Goal: Book appointment/travel/reservation

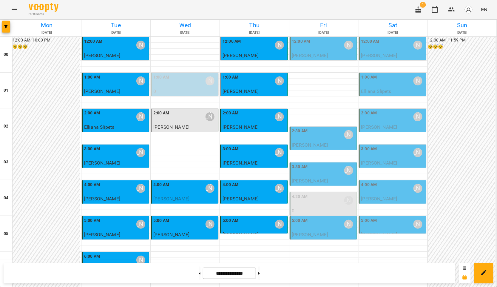
click at [307, 49] on div "12:00 AM [PERSON_NAME]" at bounding box center [324, 45] width 64 height 14
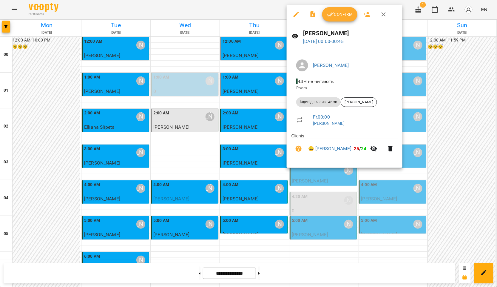
click at [330, 15] on icon "button" at bounding box center [330, 14] width 7 height 7
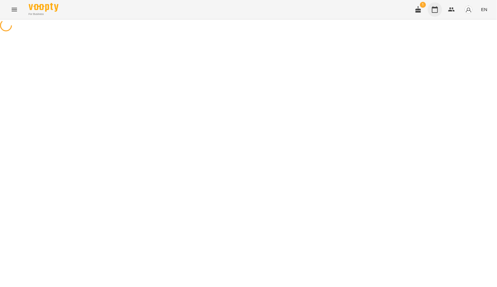
click at [432, 9] on icon "button" at bounding box center [434, 9] width 7 height 7
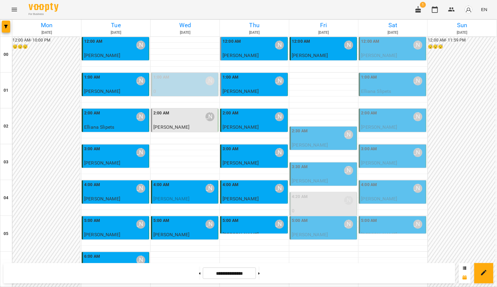
click at [399, 85] on div "1:00 AM [PERSON_NAME]" at bounding box center [393, 81] width 64 height 14
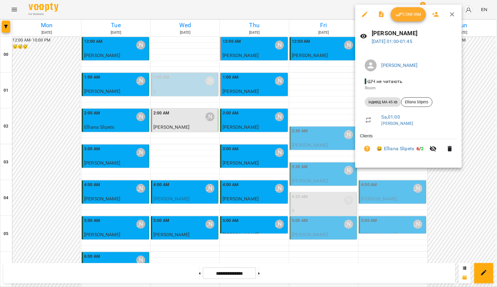
click at [482, 141] on div at bounding box center [248, 143] width 497 height 287
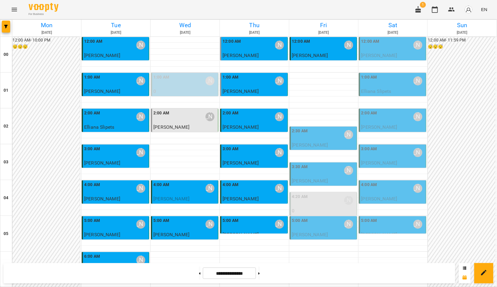
click at [391, 225] on div "5:00 AM [PERSON_NAME]" at bounding box center [393, 224] width 64 height 14
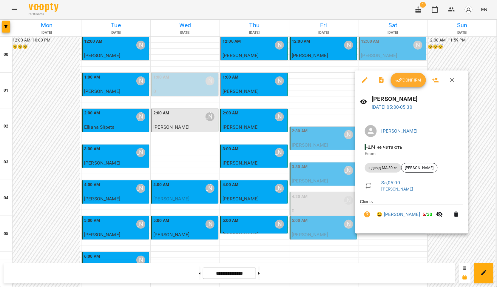
click at [343, 121] on div at bounding box center [248, 143] width 497 height 287
